Goal: Information Seeking & Learning: Learn about a topic

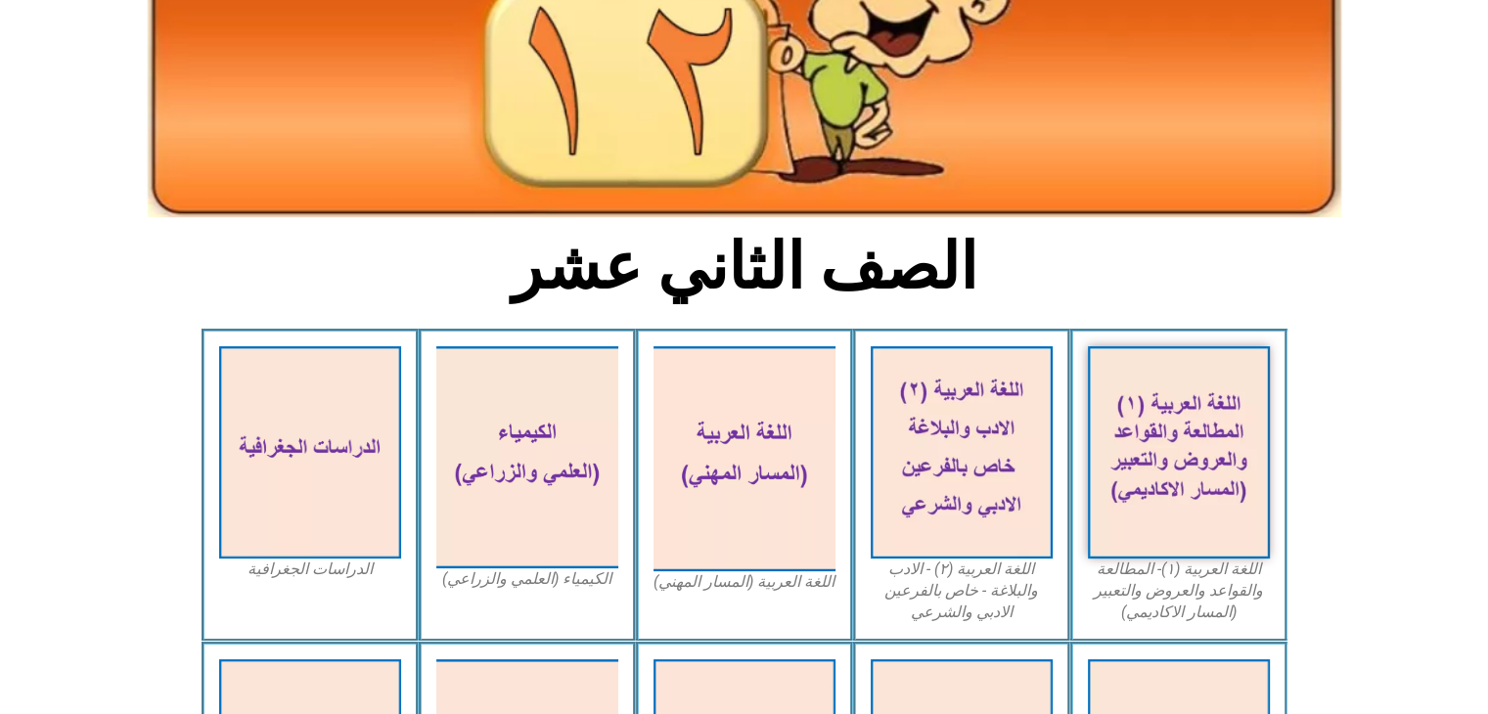
scroll to position [286, 0]
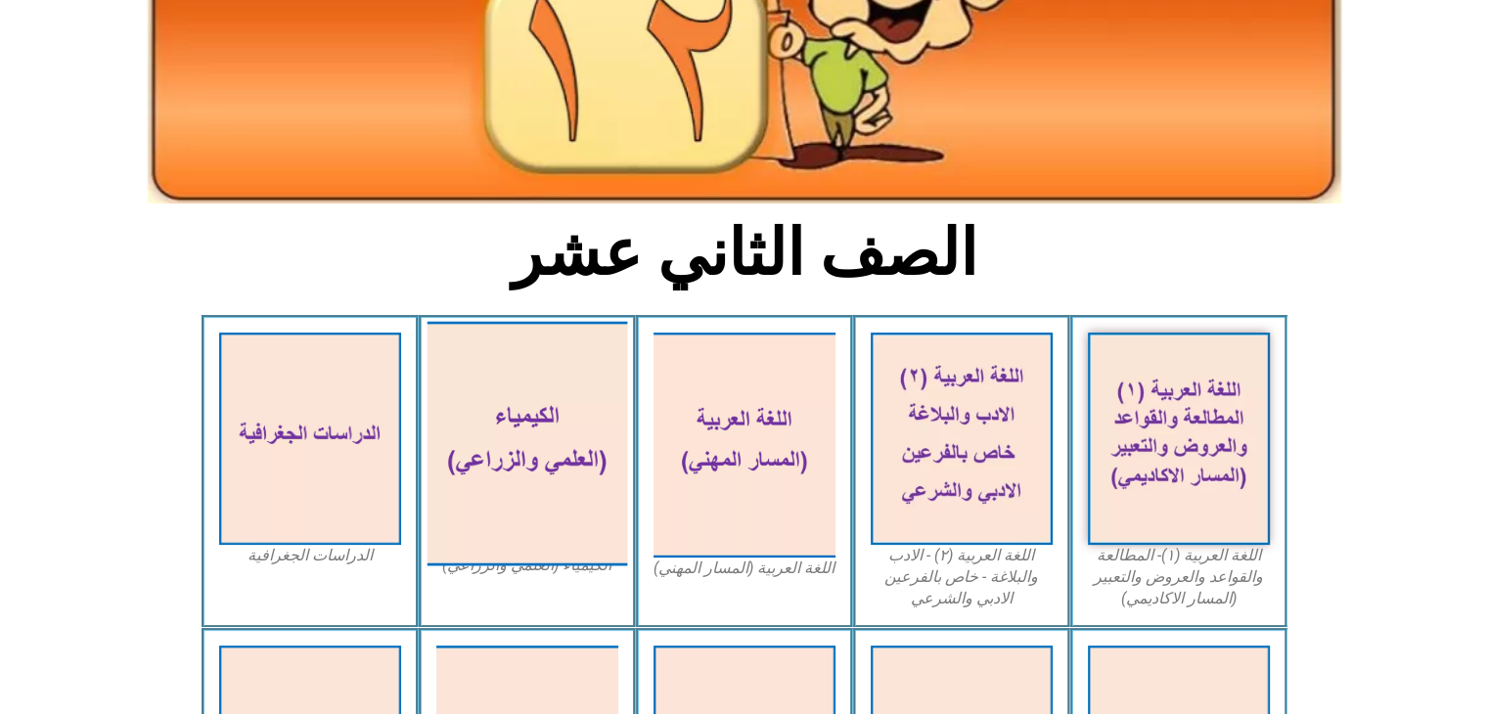
click at [528, 447] on img at bounding box center [527, 444] width 201 height 245
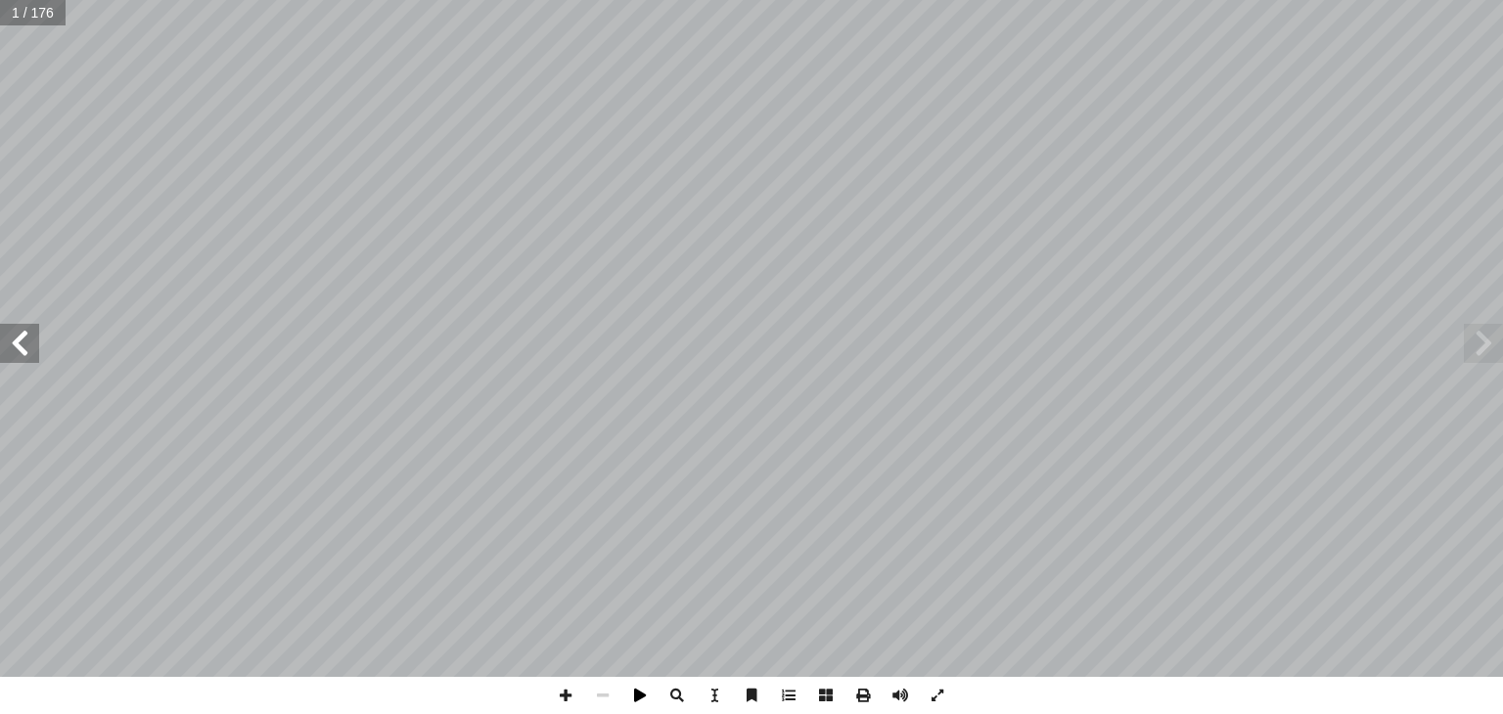
click at [632, 695] on span at bounding box center [639, 695] width 37 height 37
click at [645, 696] on span at bounding box center [639, 695] width 37 height 37
click at [564, 701] on span at bounding box center [565, 695] width 37 height 37
click at [12, 332] on span at bounding box center [19, 343] width 39 height 39
click at [867, 178] on html "الصفحة الرئيسية الصف الأول الصف الثاني الصف الثالث الصف الرابع الصف الخامس الصف…" at bounding box center [751, 89] width 1503 height 178
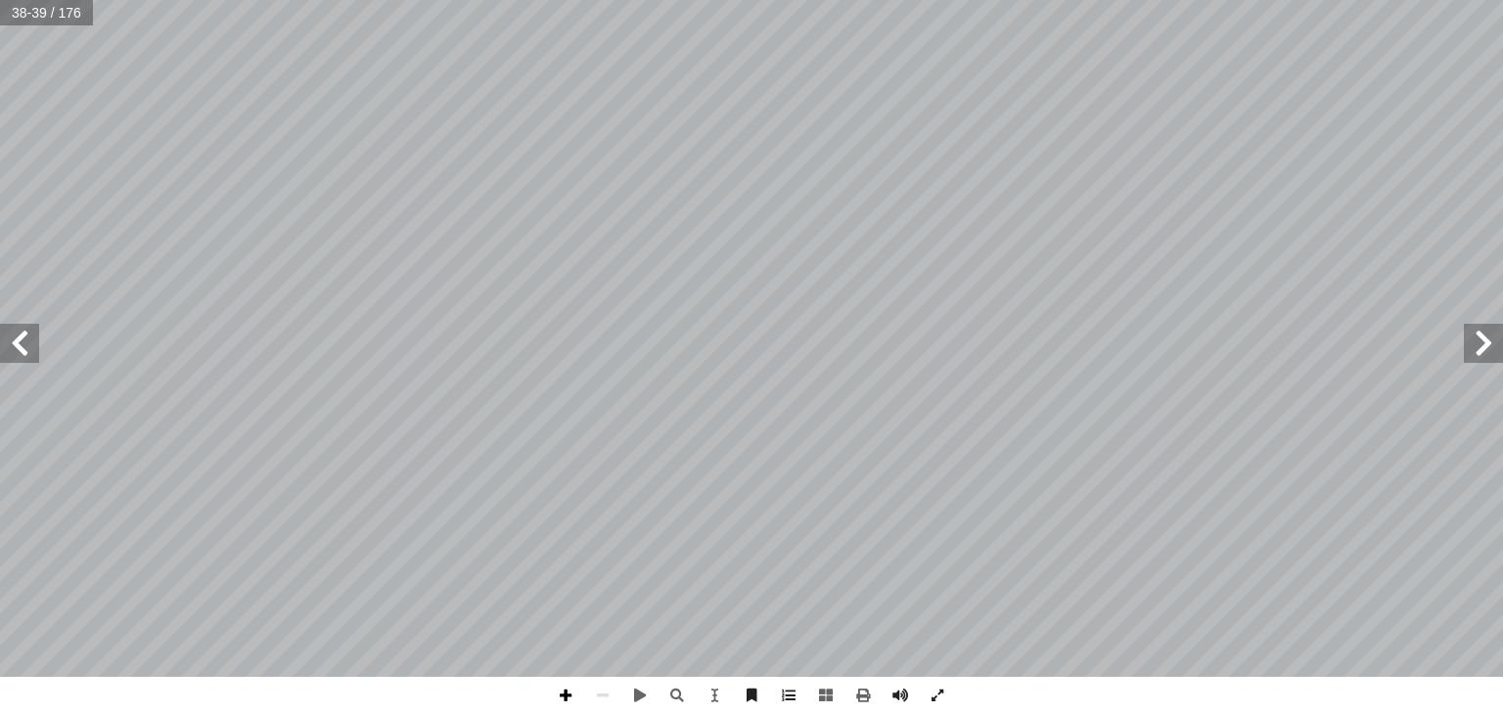
click at [560, 690] on span at bounding box center [565, 695] width 37 height 37
click at [1, 352] on span at bounding box center [19, 343] width 39 height 39
click at [1041, 0] on html "الصفحة الرئيسية الصف الأول الصف الثاني الصف الثالث الصف الرابع الصف الخامس الصف…" at bounding box center [751, 89] width 1503 height 178
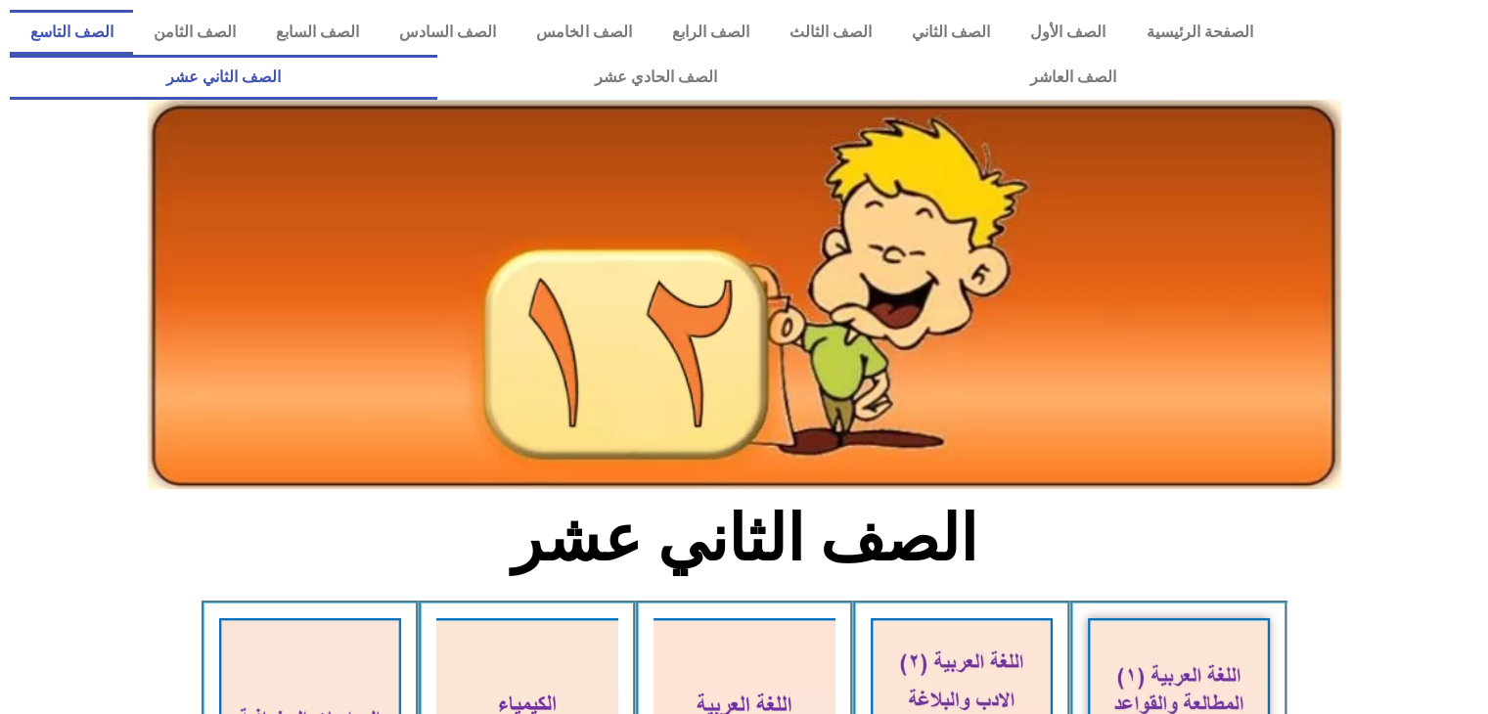
click at [133, 25] on link "الصف التاسع" at bounding box center [71, 32] width 123 height 45
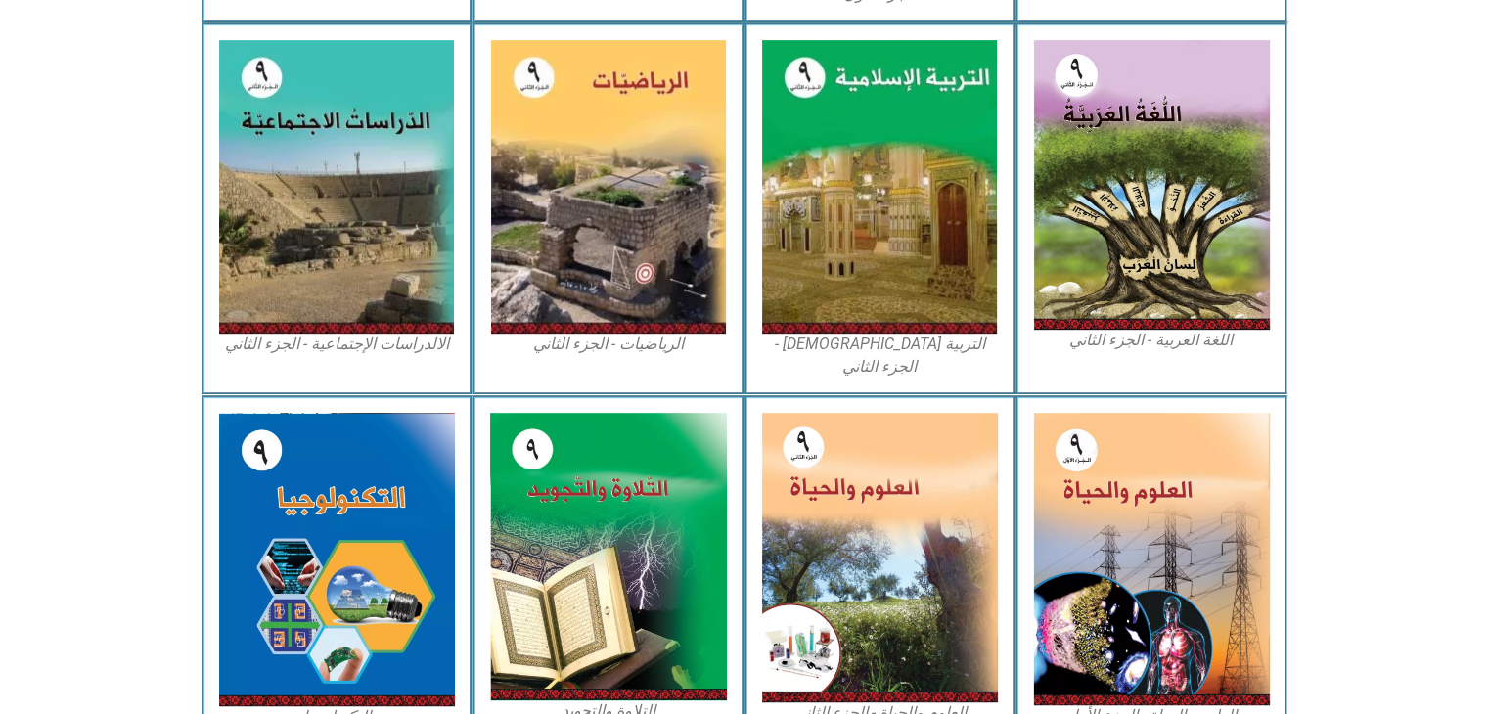
scroll to position [975, 0]
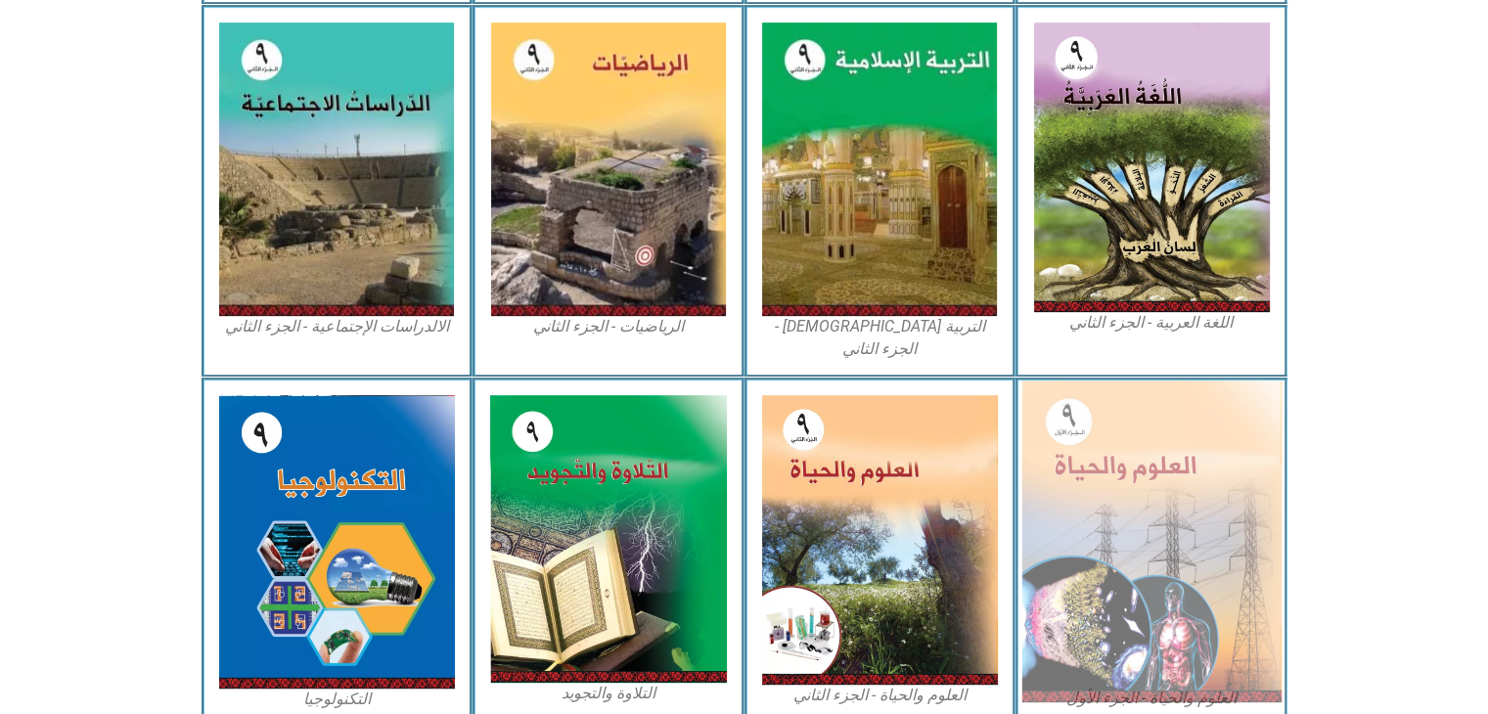
click at [1167, 521] on img at bounding box center [1151, 542] width 260 height 322
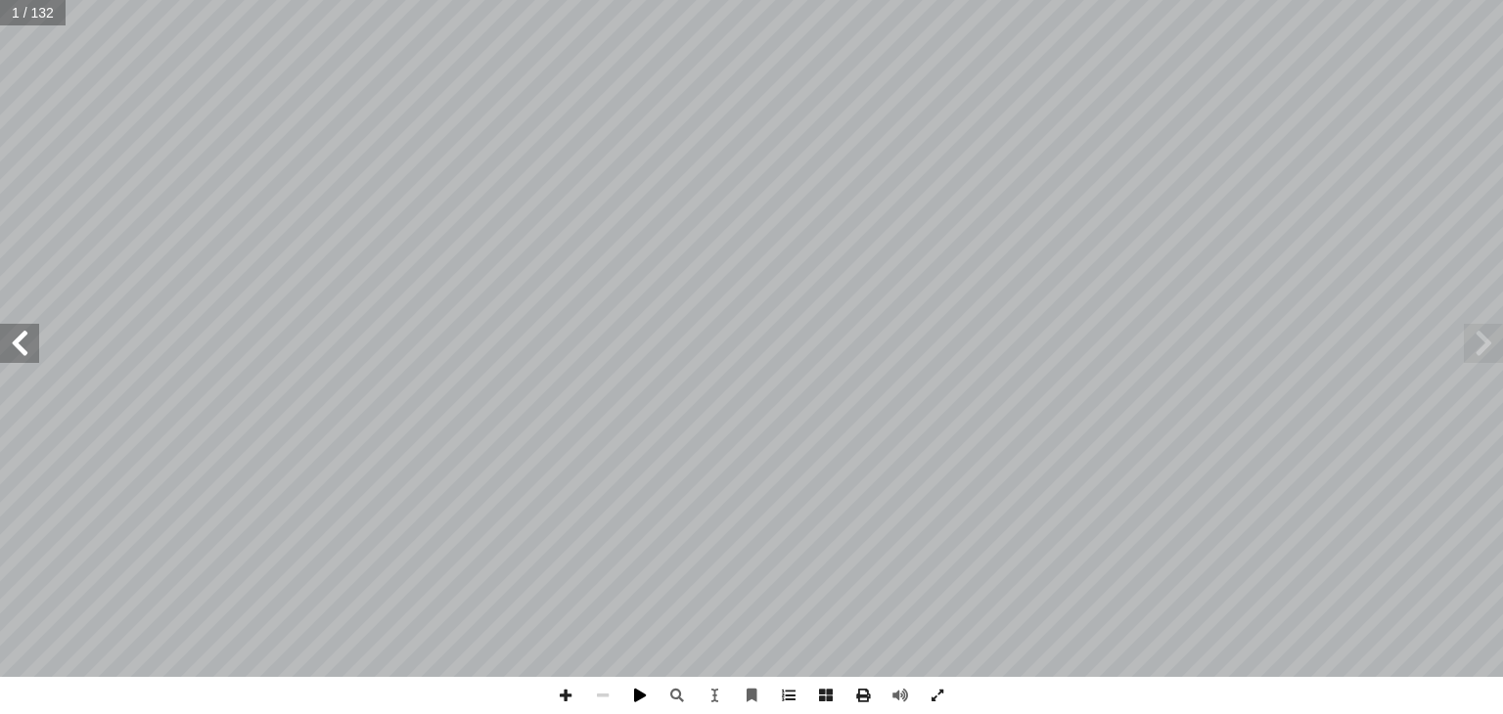
click at [642, 690] on span at bounding box center [639, 695] width 37 height 37
click at [25, 345] on span at bounding box center [19, 343] width 39 height 39
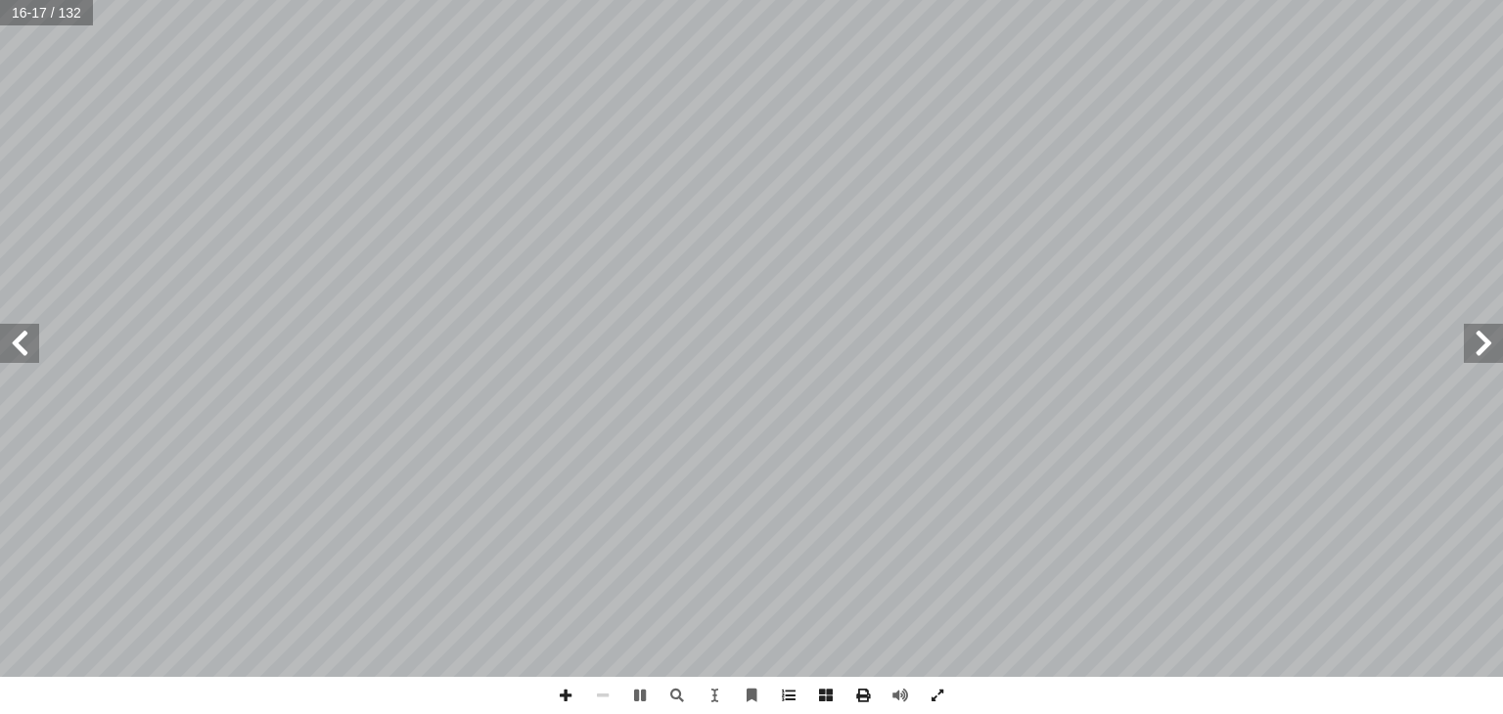
click at [25, 345] on span at bounding box center [19, 343] width 39 height 39
click at [16, 338] on span at bounding box center [19, 343] width 39 height 39
click at [21, 354] on span at bounding box center [19, 343] width 39 height 39
click at [635, 697] on span at bounding box center [639, 695] width 37 height 37
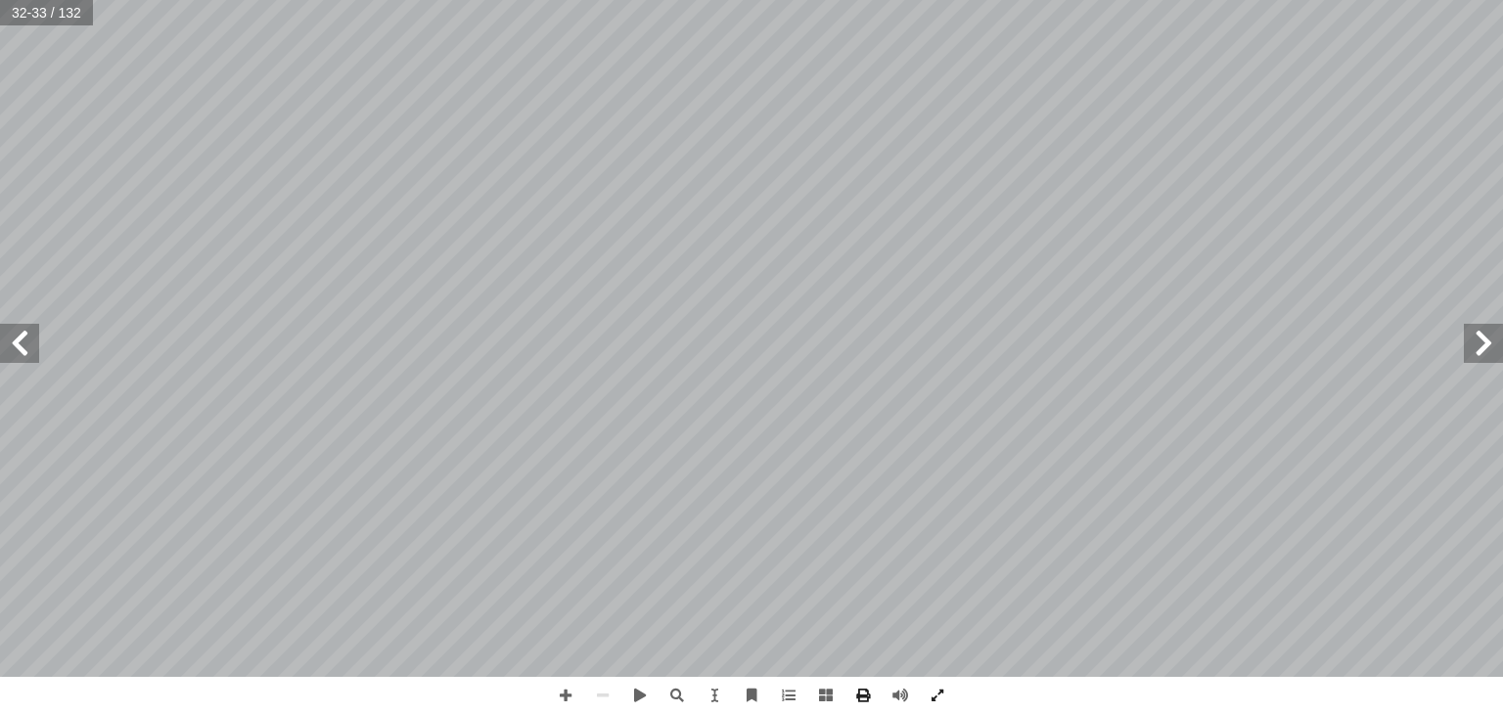
click at [5, 344] on span at bounding box center [19, 343] width 39 height 39
click at [571, 698] on span at bounding box center [565, 695] width 37 height 37
